Goal: Transaction & Acquisition: Purchase product/service

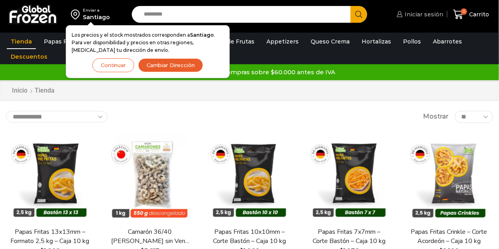
click at [413, 13] on span "Iniciar sesión" at bounding box center [423, 14] width 41 height 8
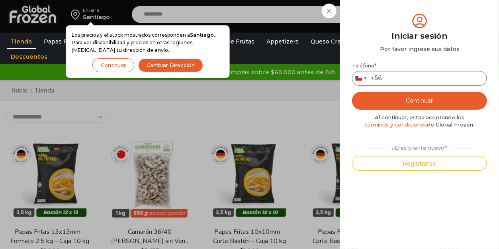
click at [407, 79] on input "Teléfono *" at bounding box center [419, 78] width 135 height 15
type input "*********"
click at [427, 100] on button "Continuar" at bounding box center [419, 101] width 135 height 18
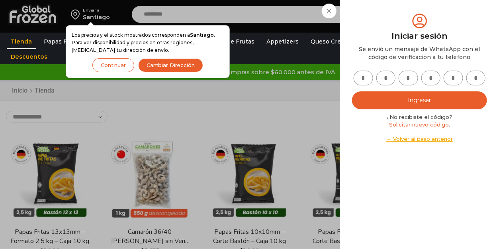
click at [366, 78] on input "text" at bounding box center [364, 78] width 20 height 15
type input "*"
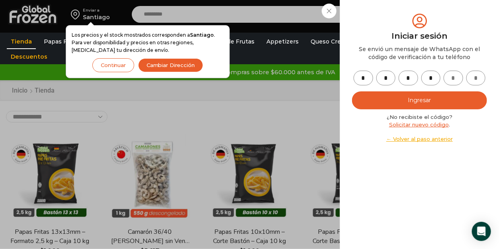
type input "*"
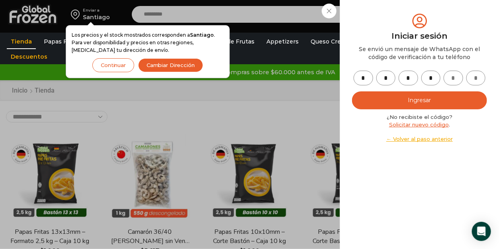
type input "*"
click at [419, 102] on button "Ingresar" at bounding box center [419, 100] width 135 height 18
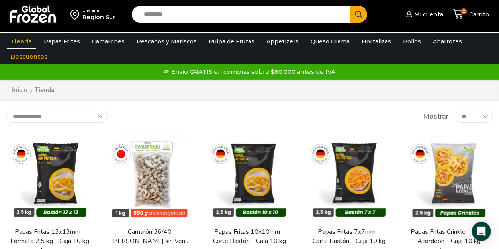
click at [171, 16] on input "Search input" at bounding box center [243, 14] width 207 height 17
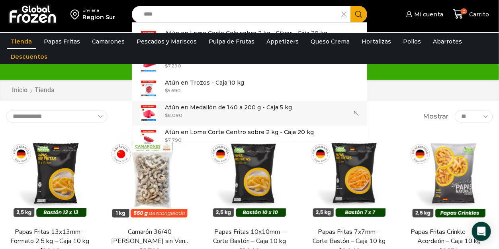
click at [206, 107] on p "Atún en Medallón de 140 a 200 g - Caja 5 kg" at bounding box center [228, 107] width 127 height 9
type input "**********"
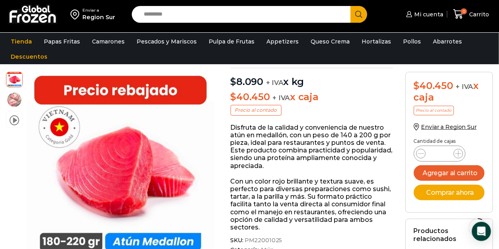
scroll to position [80, 0]
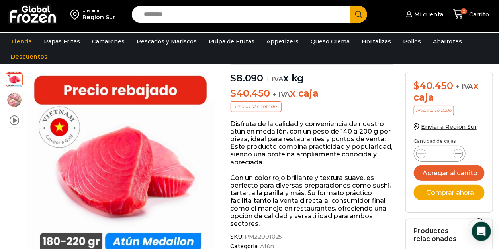
click at [458, 153] on icon at bounding box center [458, 153] width 6 height 6
type input "*"
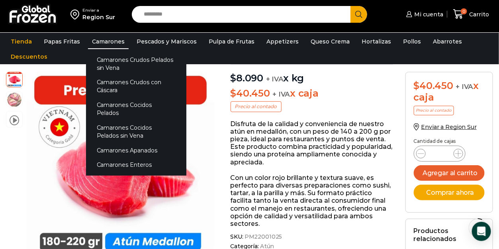
click at [101, 41] on link "Camarones" at bounding box center [108, 41] width 41 height 15
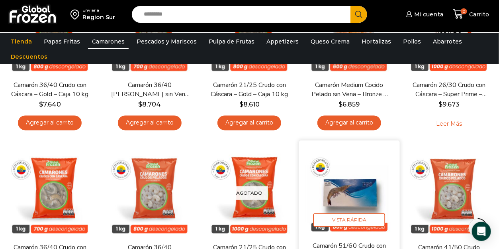
scroll to position [478, 0]
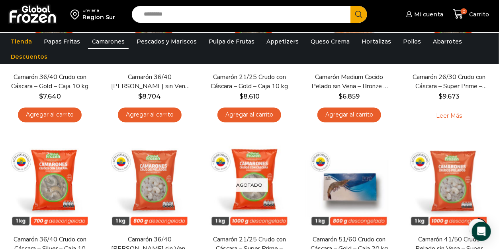
click at [159, 14] on input "Search input" at bounding box center [243, 14] width 207 height 17
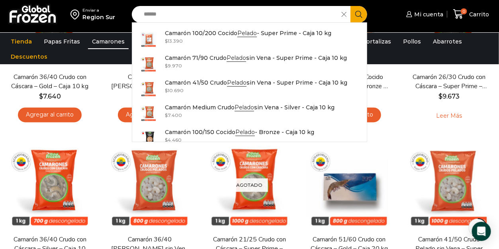
type input "******"
click at [359, 13] on icon "Search button" at bounding box center [358, 14] width 7 height 7
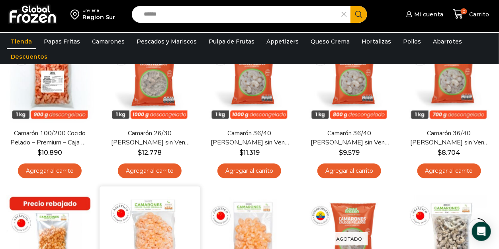
scroll to position [239, 0]
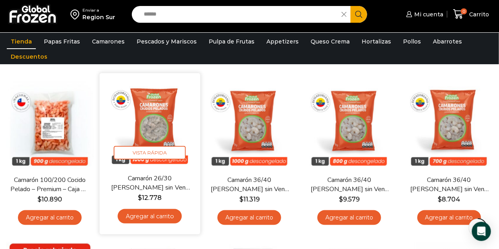
click at [147, 215] on link "Agregar al carrito" at bounding box center [150, 215] width 64 height 15
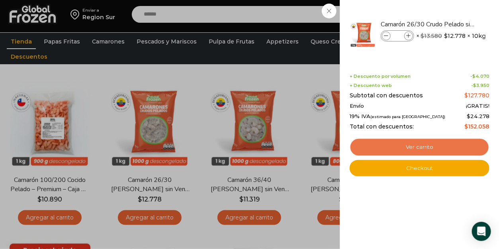
click at [417, 146] on link "Ver carrito" at bounding box center [420, 147] width 140 height 18
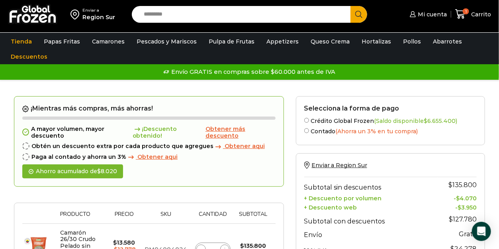
click at [156, 14] on input "Search input" at bounding box center [243, 14] width 207 height 17
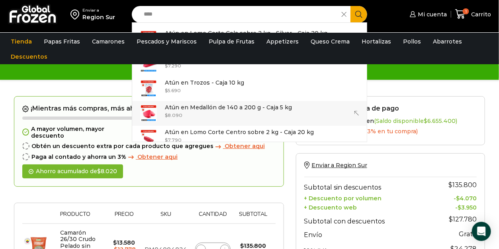
click at [210, 107] on p "Atún en Medallón de 140 a 200 g - Caja 5 kg" at bounding box center [228, 107] width 127 height 9
type input "**********"
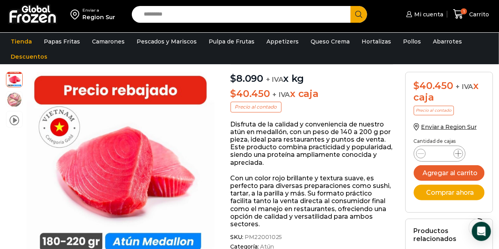
click at [459, 151] on icon at bounding box center [458, 153] width 6 height 6
type input "*"
click at [445, 173] on button "Agregar al carrito" at bounding box center [449, 173] width 71 height 16
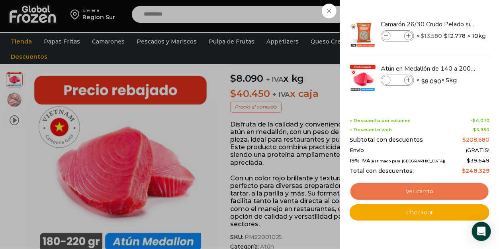
click at [419, 190] on link "Ver carrito" at bounding box center [420, 191] width 140 height 18
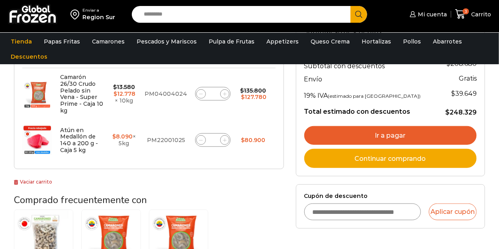
scroll to position [159, 0]
click at [386, 134] on link "Ir a pagar" at bounding box center [390, 135] width 172 height 19
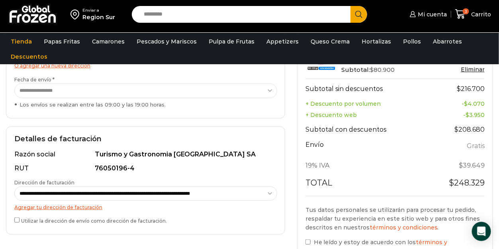
scroll to position [239, 0]
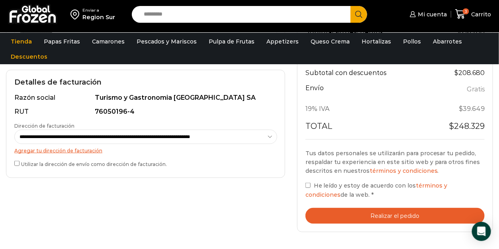
click at [403, 218] on button "Realizar el pedido" at bounding box center [395, 216] width 179 height 16
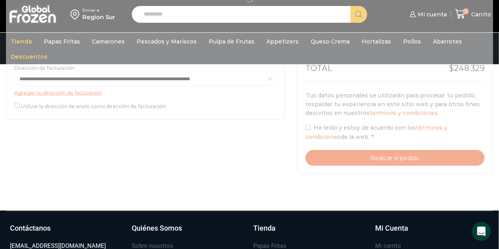
scroll to position [280, 0]
